Goal: Information Seeking & Learning: Understand process/instructions

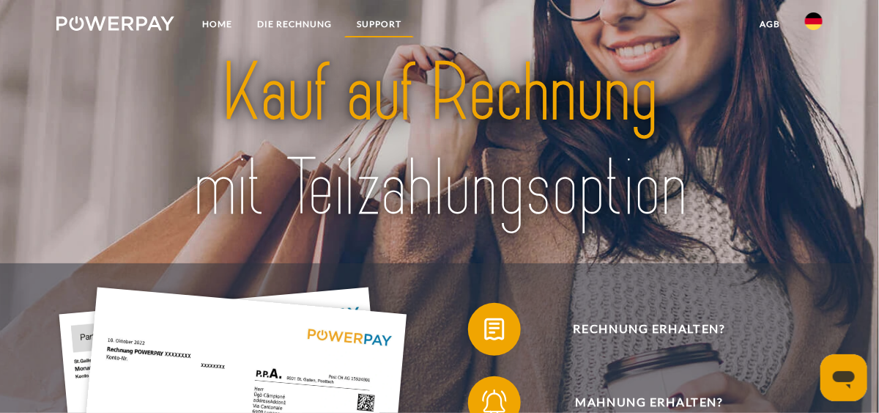
click at [414, 19] on link "SUPPORT" at bounding box center [379, 24] width 70 height 26
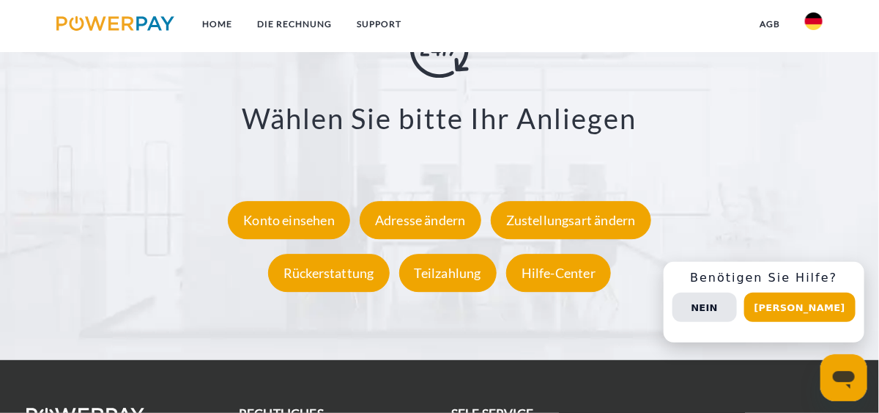
scroll to position [2409, 0]
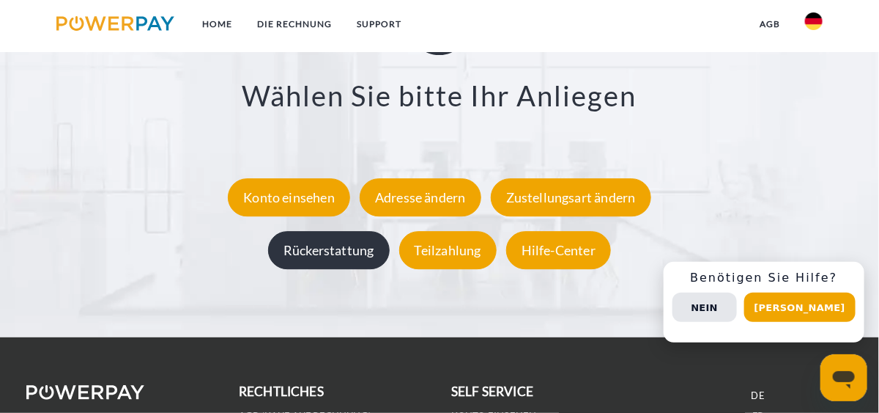
click at [316, 270] on div "Rückerstattung" at bounding box center [329, 251] width 122 height 38
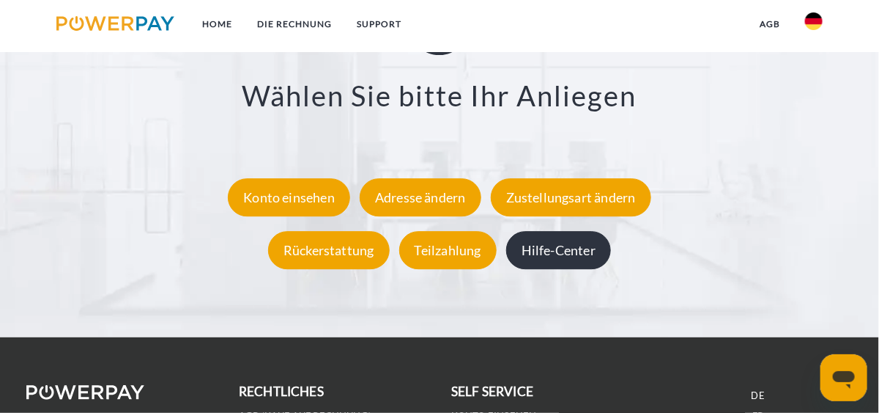
click at [572, 270] on div "Hilfe-Center" at bounding box center [558, 251] width 105 height 38
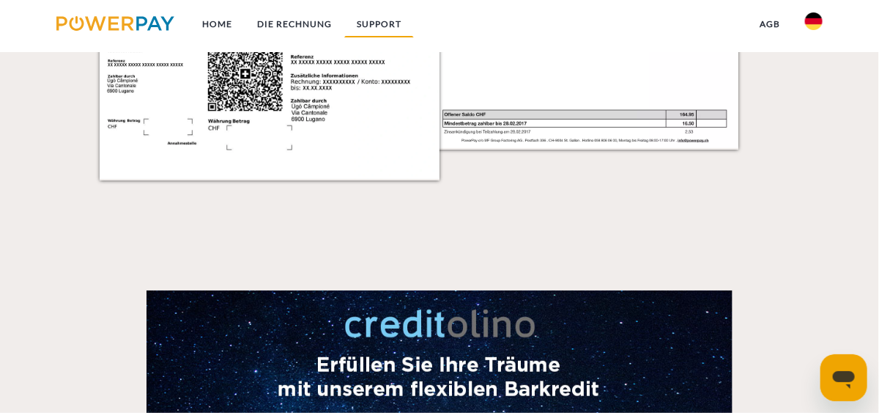
click at [414, 20] on link "SUPPORT" at bounding box center [379, 24] width 70 height 26
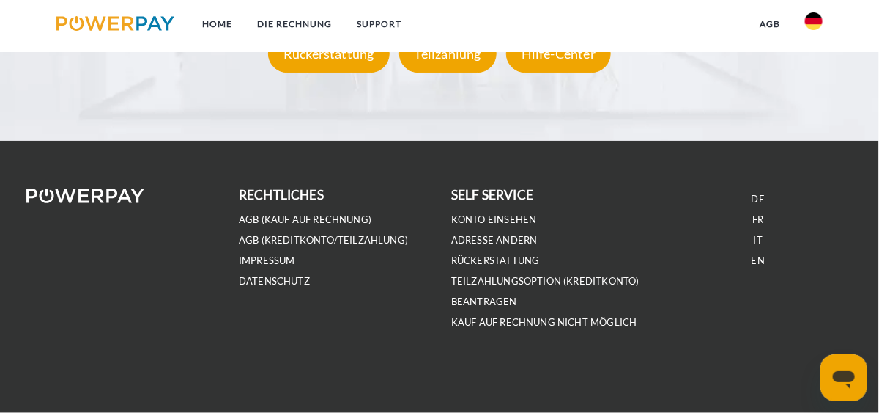
scroll to position [2695, 0]
click at [492, 256] on link "Rückerstattung" at bounding box center [495, 260] width 89 height 12
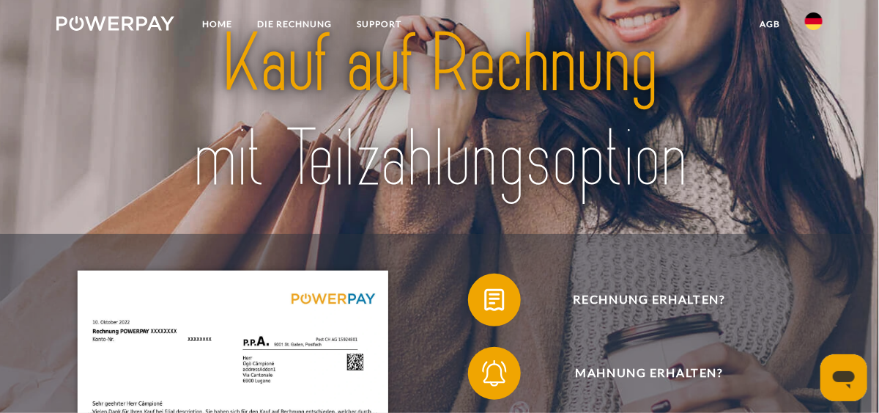
scroll to position [0, 0]
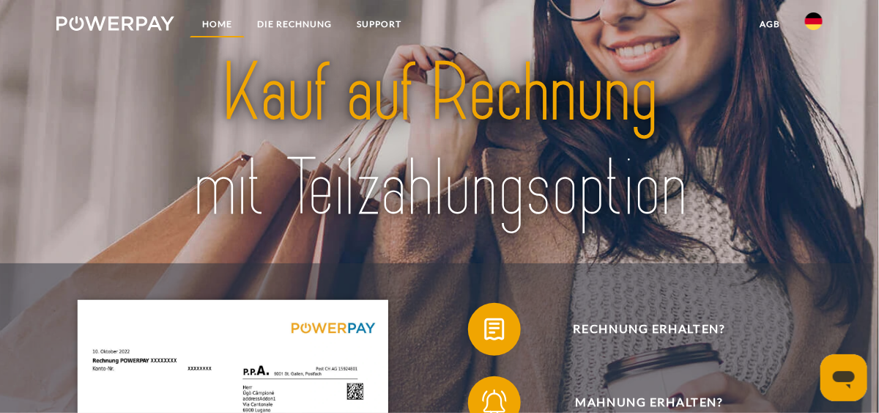
click at [245, 23] on link "Home" at bounding box center [217, 24] width 55 height 26
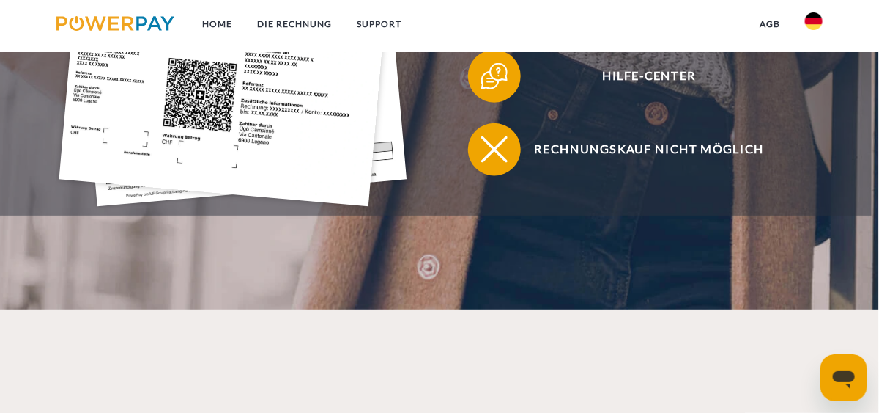
scroll to position [549, 0]
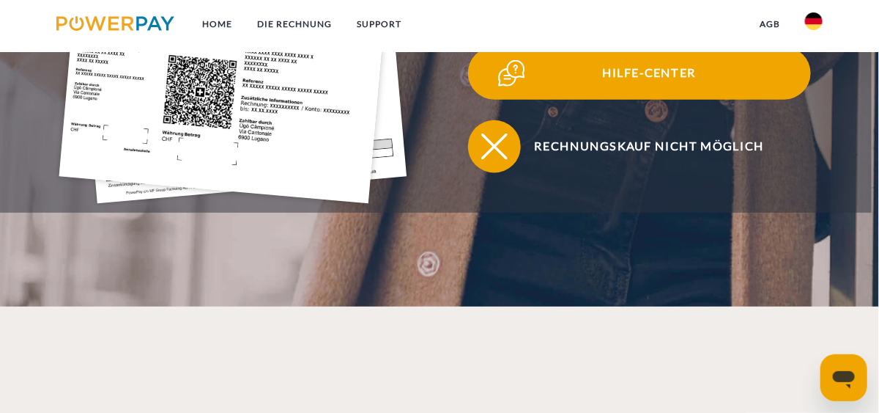
click at [564, 100] on span "Hilfe-Center" at bounding box center [648, 73] width 323 height 53
